Goal: Navigation & Orientation: Find specific page/section

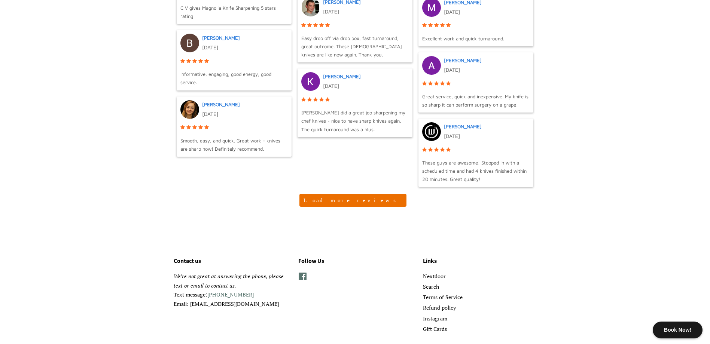
scroll to position [790, 0]
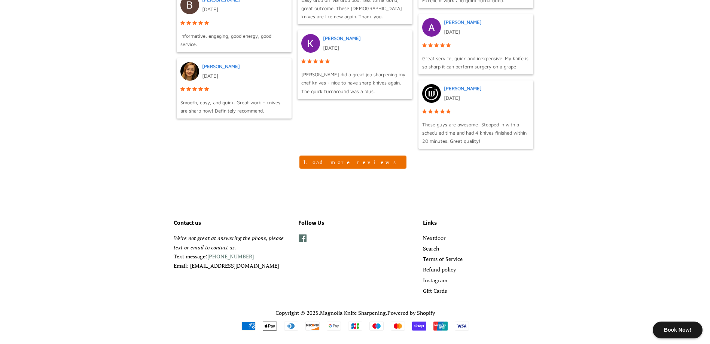
drag, startPoint x: 291, startPoint y: 264, endPoint x: 170, endPoint y: 266, distance: 120.5
click at [170, 266] on div "Contact us We’re not great at answering the phone, please text or email to cont…" at bounding box center [349, 257] width 374 height 79
copy p "Email: [EMAIL_ADDRESS][DOMAIN_NAME]"
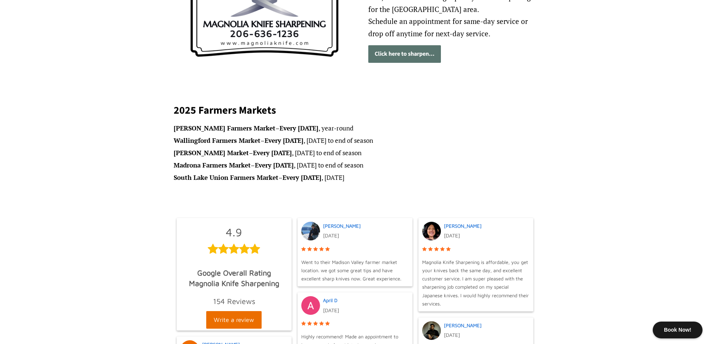
scroll to position [0, 0]
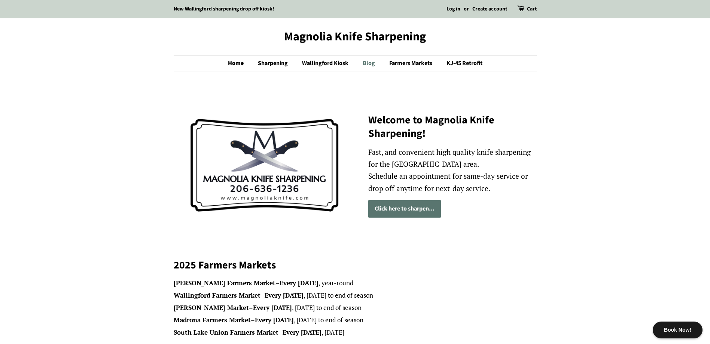
click at [373, 61] on link "Blog" at bounding box center [369, 63] width 25 height 15
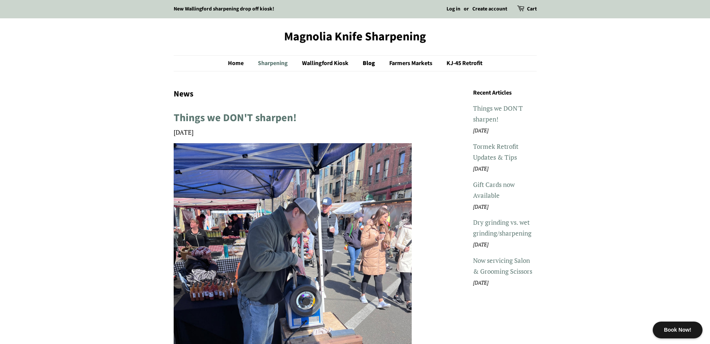
click at [280, 64] on link "Sharpening" at bounding box center [273, 63] width 43 height 15
